Goal: Information Seeking & Learning: Understand process/instructions

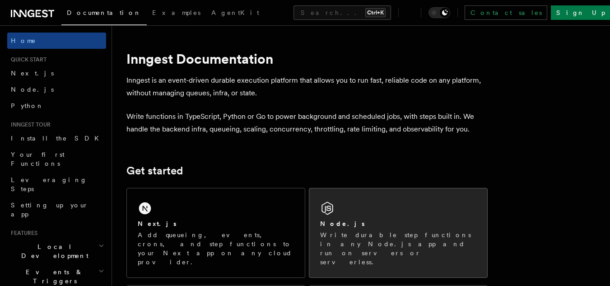
click at [319, 203] on div "Node.js Write durable step functions in any Node.js app and run on servers or s…" at bounding box center [399, 232] width 178 height 89
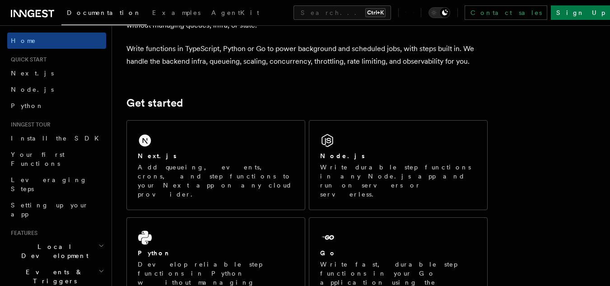
scroll to position [71, 0]
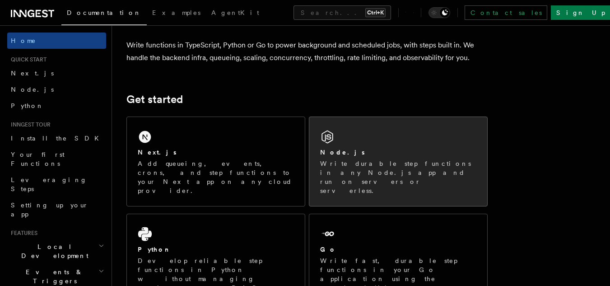
click at [322, 169] on p "Write durable step functions in any Node.js app and run on servers or serverles…" at bounding box center [398, 177] width 156 height 36
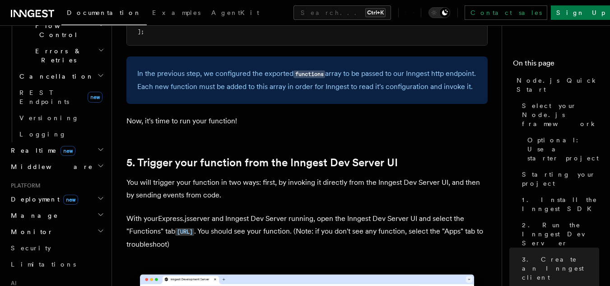
scroll to position [300, 0]
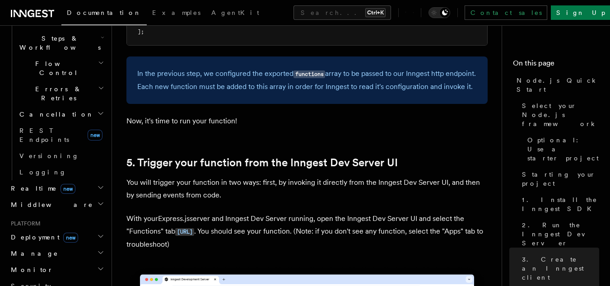
click at [39, 233] on span "Deployment new" at bounding box center [42, 237] width 71 height 9
click at [32, 229] on h2 "Deployment new" at bounding box center [56, 237] width 99 height 16
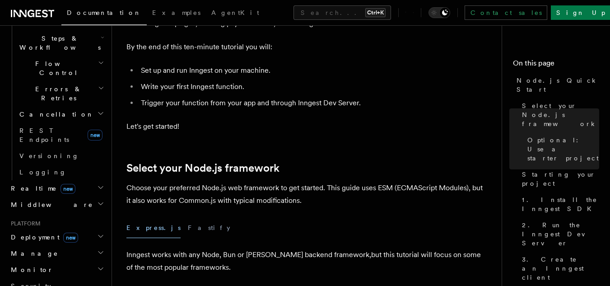
scroll to position [163, 0]
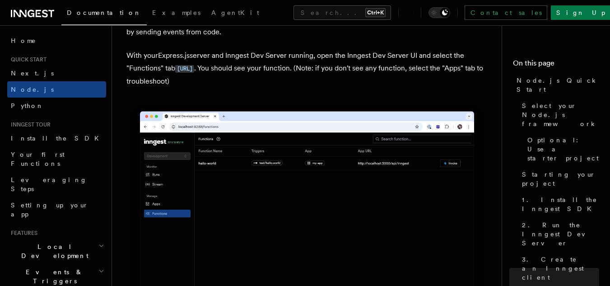
scroll to position [2152, 0]
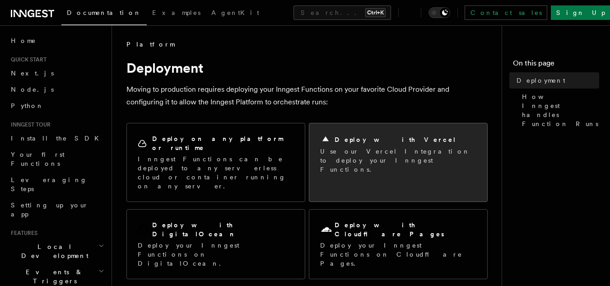
drag, startPoint x: 0, startPoint y: 0, endPoint x: 319, endPoint y: 159, distance: 356.3
click at [319, 159] on div "Deploy with Vercel Use our Vercel Integration to deploy your Inngest Functions." at bounding box center [399, 153] width 178 height 61
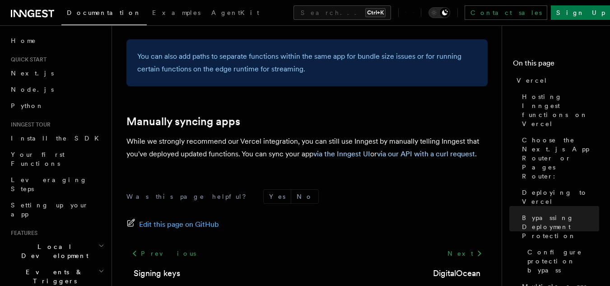
scroll to position [1611, 0]
